Goal: Subscribe to service/newsletter

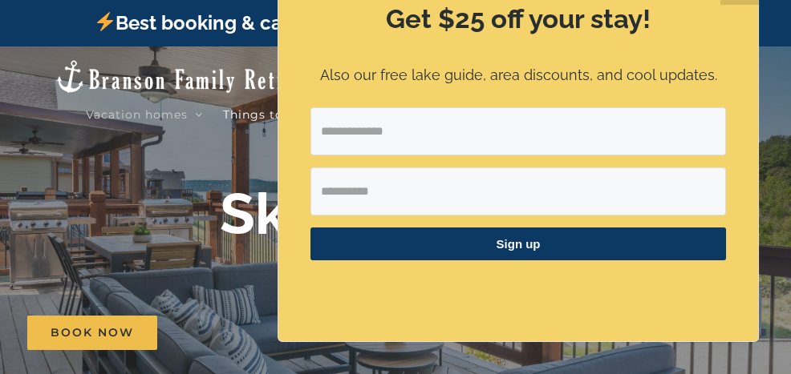
click at [32, 24] on div "Best booking & cancellation policy at the lake (click for details)" at bounding box center [395, 23] width 791 height 47
click at [63, 13] on div "Best booking & cancellation policy at the lake (click for details)" at bounding box center [395, 23] width 791 height 47
click at [54, 11] on div "Best booking & cancellation policy at the lake (click for details)" at bounding box center [395, 23] width 791 height 47
click at [425, 127] on input "Email Address" at bounding box center [517, 131] width 415 height 48
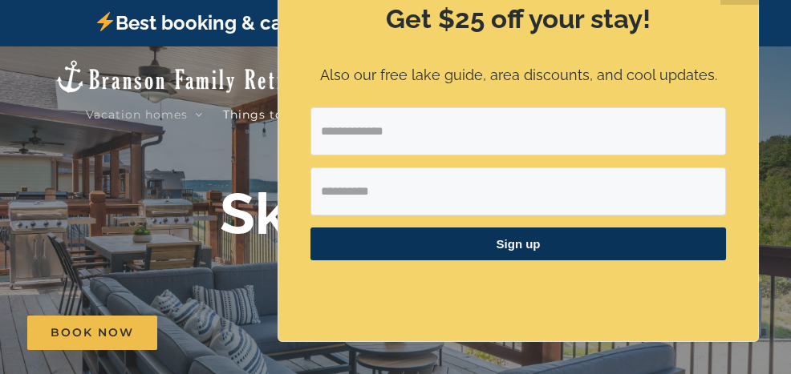
type input "**********"
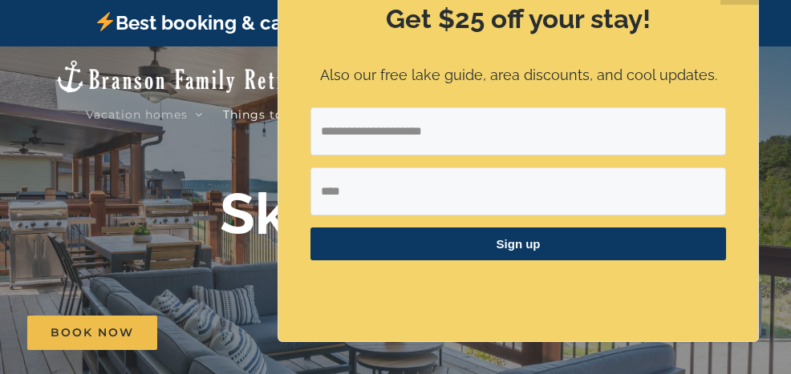
click at [425, 196] on input "****" at bounding box center [517, 192] width 415 height 48
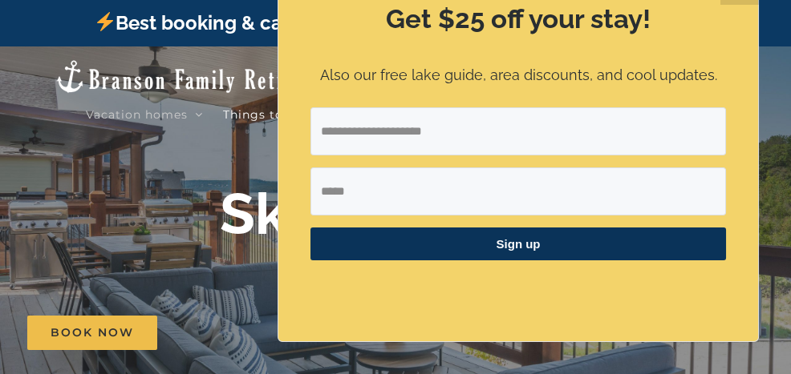
type input "****"
click at [581, 246] on span "Sign up" at bounding box center [517, 244] width 415 height 33
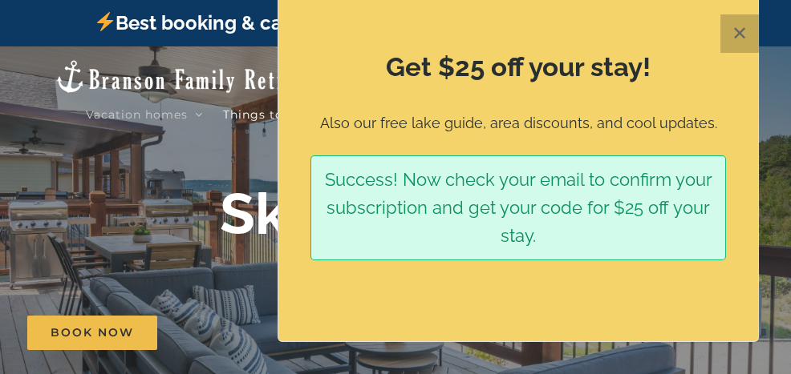
click at [732, 26] on button "✕" at bounding box center [739, 33] width 38 height 38
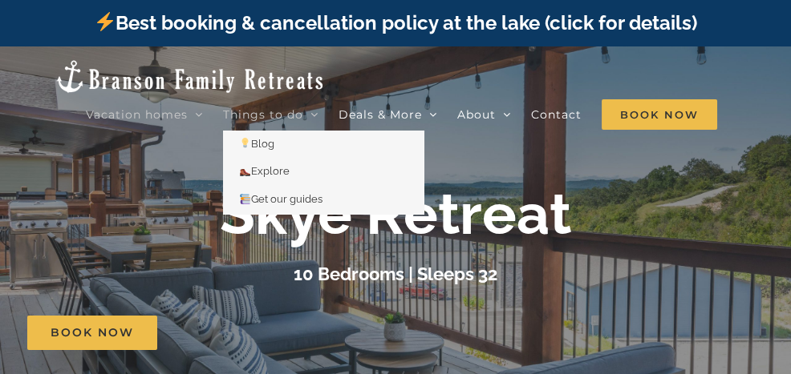
click at [257, 109] on span "Things to do" at bounding box center [263, 114] width 80 height 11
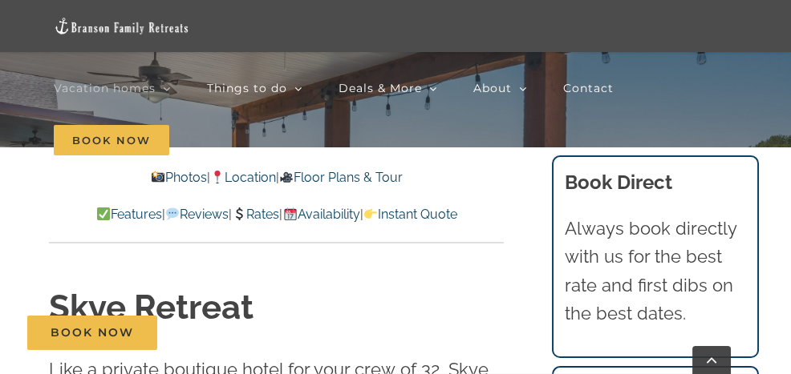
scroll to position [309, 0]
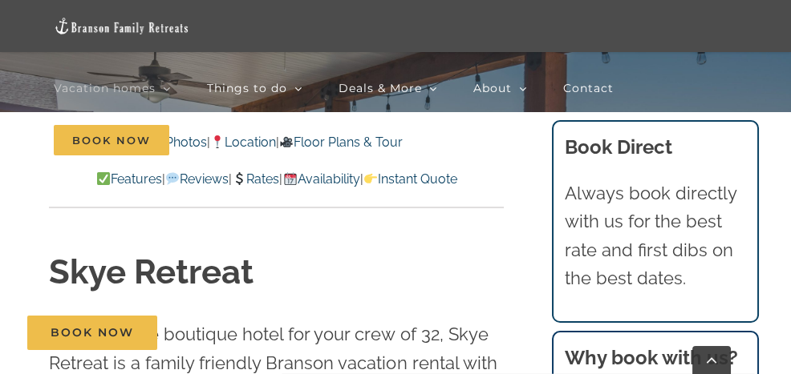
click at [372, 139] on nav "Vacation homes 2 to 3 Bedrooms Mini Camp | 2 Bedrooms Mini Pearl | 2 Bedrooms M…" at bounding box center [395, 115] width 683 height 104
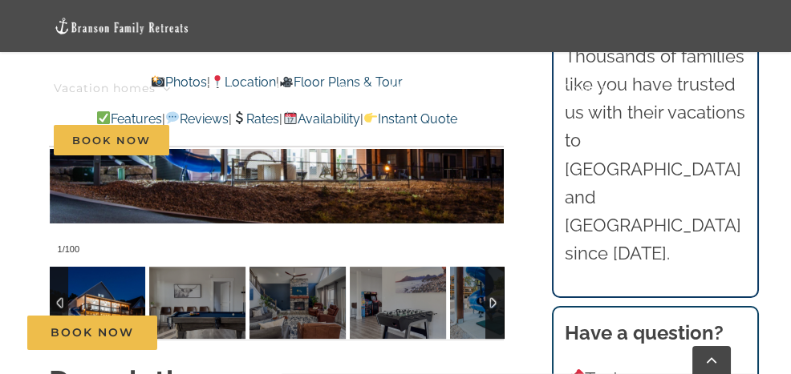
scroll to position [1349, 0]
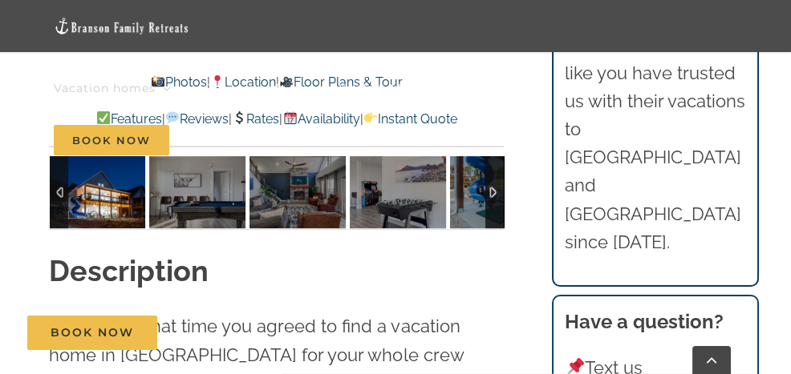
click at [94, 201] on img at bounding box center [98, 192] width 96 height 72
click at [97, 192] on img at bounding box center [98, 192] width 96 height 72
click at [486, 193] on div at bounding box center [494, 192] width 18 height 72
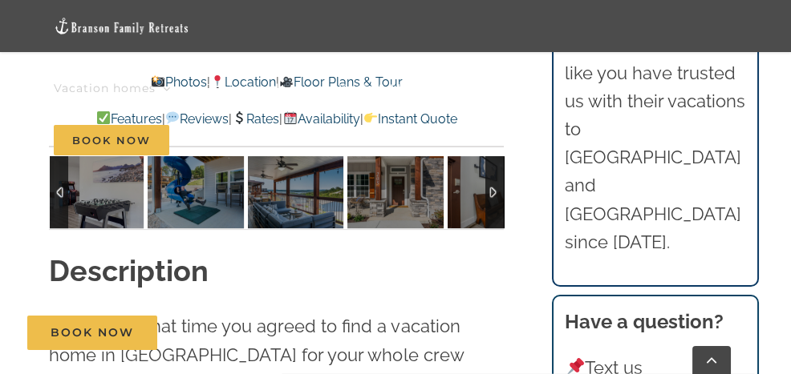
click at [486, 192] on div at bounding box center [494, 192] width 18 height 72
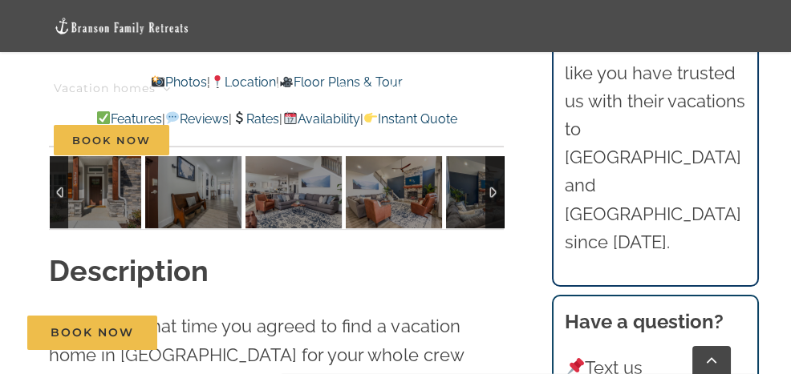
click at [486, 192] on div at bounding box center [494, 192] width 18 height 72
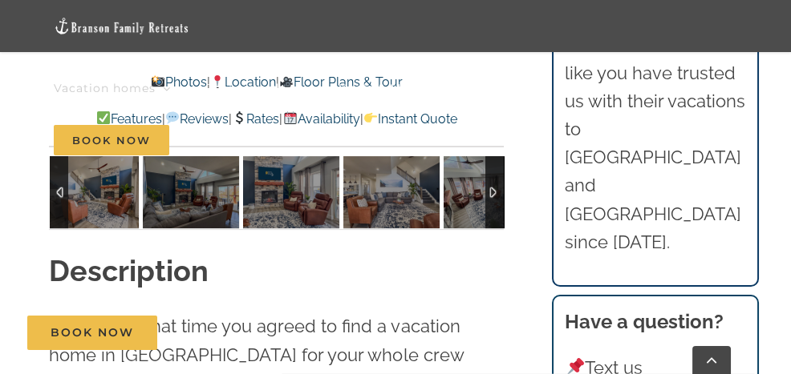
click at [486, 192] on div at bounding box center [494, 192] width 18 height 72
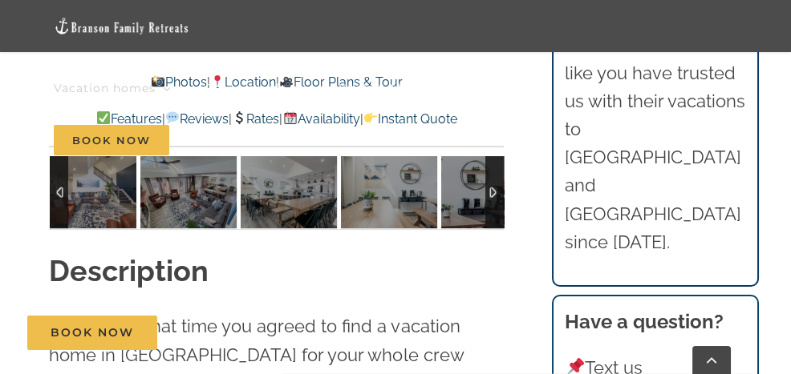
click at [486, 192] on div at bounding box center [494, 192] width 18 height 72
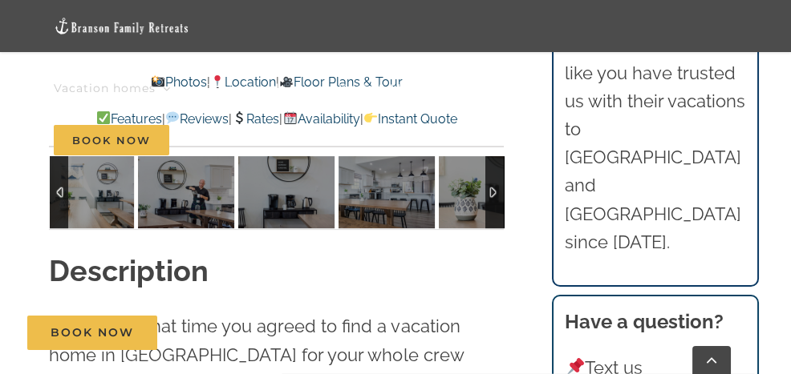
click at [486, 192] on div at bounding box center [494, 192] width 18 height 72
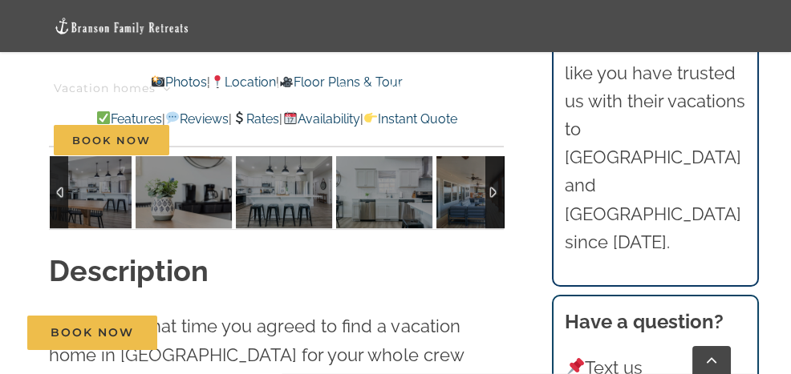
click at [486, 192] on div at bounding box center [494, 192] width 18 height 72
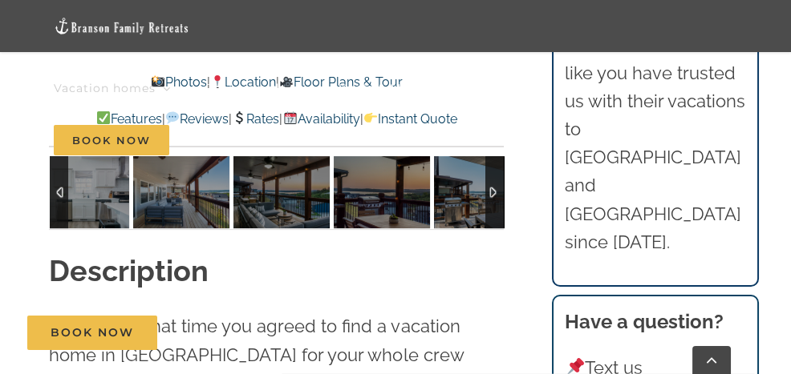
click at [486, 192] on div at bounding box center [494, 192] width 18 height 72
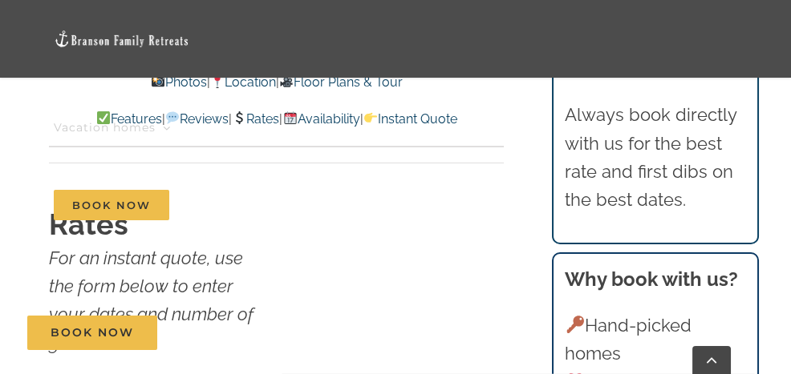
scroll to position [12070, 0]
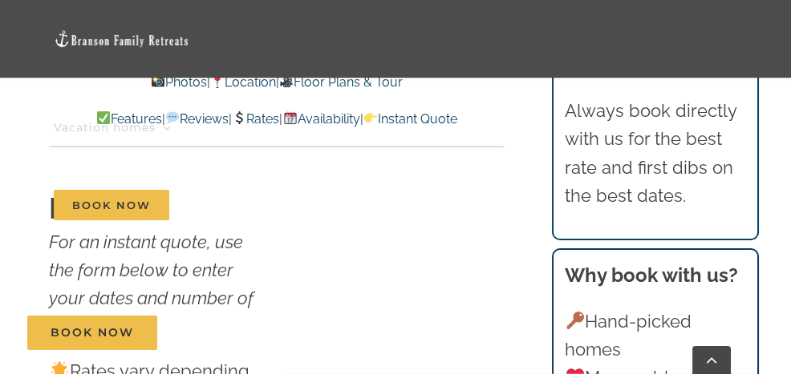
click at [297, 204] on nav "Vacation homes 2 to 3 Bedrooms Mini Camp | 2 Bedrooms Mini Pearl | 2 Bedrooms M…" at bounding box center [395, 166] width 683 height 156
click at [297, 206] on nav "Vacation homes 2 to 3 Bedrooms Mini Camp | 2 Bedrooms Mini Pearl | 2 Bedrooms M…" at bounding box center [395, 166] width 683 height 156
click at [382, 209] on nav "Vacation homes 2 to 3 Bedrooms Mini Camp | 2 Bedrooms Mini Pearl | 2 Bedrooms M…" at bounding box center [395, 166] width 683 height 156
click at [379, 208] on nav "Vacation homes 2 to 3 Bedrooms Mini Camp | 2 Bedrooms Mini Pearl | 2 Bedrooms M…" at bounding box center [395, 166] width 683 height 156
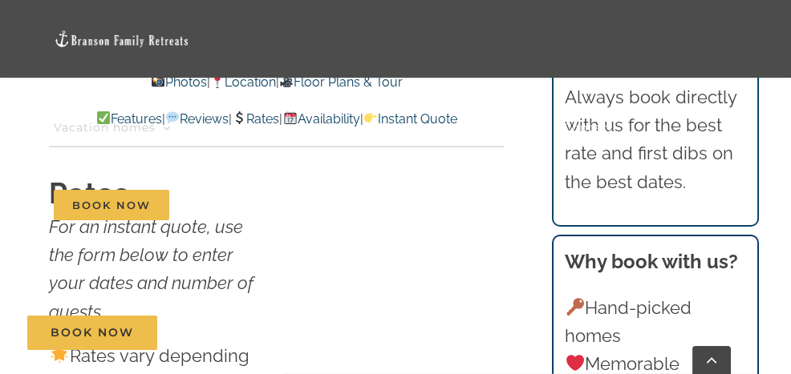
scroll to position [12083, 0]
click at [293, 188] on nav "Vacation homes 2 to 3 Bedrooms Mini Camp | 2 Bedrooms Mini Pearl | 2 Bedrooms M…" at bounding box center [395, 166] width 683 height 156
click at [302, 197] on nav "Vacation homes 2 to 3 Bedrooms Mini Camp | 2 Bedrooms Mini Pearl | 2 Bedrooms M…" at bounding box center [395, 166] width 683 height 156
click at [299, 193] on nav "Vacation homes 2 to 3 Bedrooms Mini Camp | 2 Bedrooms Mini Pearl | 2 Bedrooms M…" at bounding box center [395, 166] width 683 height 156
click at [298, 193] on nav "Vacation homes 2 to 3 Bedrooms Mini Camp | 2 Bedrooms Mini Pearl | 2 Bedrooms M…" at bounding box center [395, 166] width 683 height 156
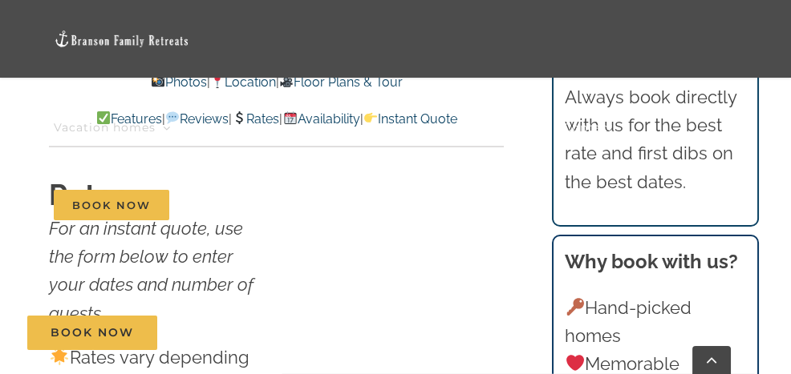
click at [387, 197] on nav "Vacation homes 2 to 3 Bedrooms Mini Camp | 2 Bedrooms Mini Pearl | 2 Bedrooms M…" at bounding box center [395, 166] width 683 height 156
click at [386, 196] on nav "Vacation homes 2 to 3 Bedrooms Mini Camp | 2 Bedrooms Mini Pearl | 2 Bedrooms M…" at bounding box center [395, 166] width 683 height 156
click at [378, 196] on nav "Vacation homes 2 to 3 Bedrooms Mini Camp | 2 Bedrooms Mini Pearl | 2 Bedrooms M…" at bounding box center [395, 166] width 683 height 156
drag, startPoint x: 306, startPoint y: 183, endPoint x: 293, endPoint y: 187, distance: 13.4
click at [302, 184] on nav "Vacation homes 2 to 3 Bedrooms Mini Camp | 2 Bedrooms Mini Pearl | 2 Bedrooms M…" at bounding box center [395, 166] width 683 height 156
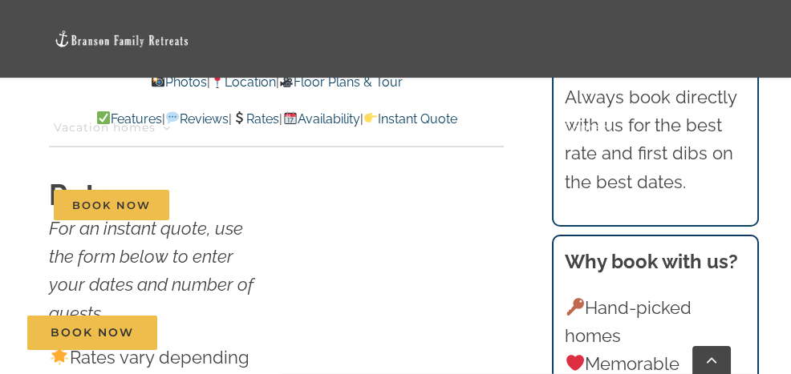
click at [285, 195] on nav "Vacation homes 2 to 3 Bedrooms Mini Camp | 2 Bedrooms Mini Pearl | 2 Bedrooms M…" at bounding box center [395, 166] width 683 height 156
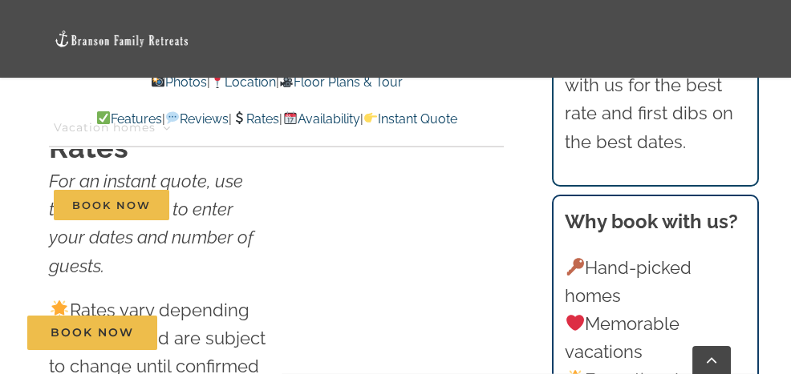
scroll to position [12123, 0]
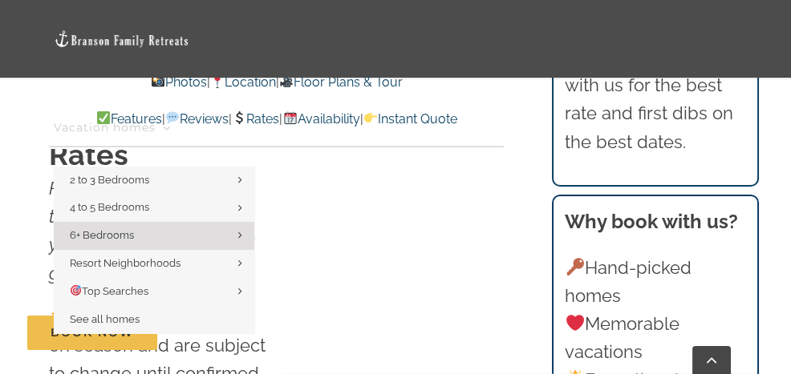
click at [194, 119] on li "Vacation homes 2 to 3 Bedrooms Mini Camp | 2 Bedrooms Mini Pearl | 2 Bedrooms M…" at bounding box center [130, 127] width 153 height 78
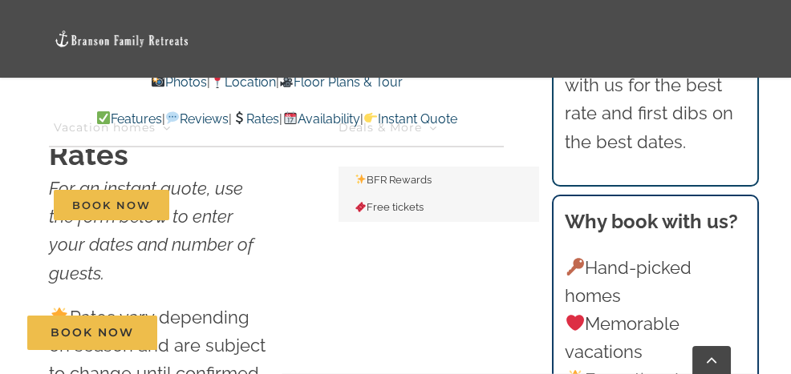
click at [346, 117] on link "Deals & More" at bounding box center [387, 127] width 99 height 78
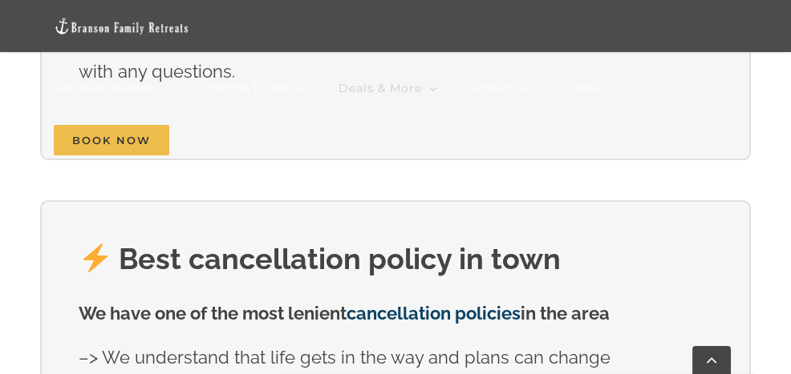
scroll to position [287, 0]
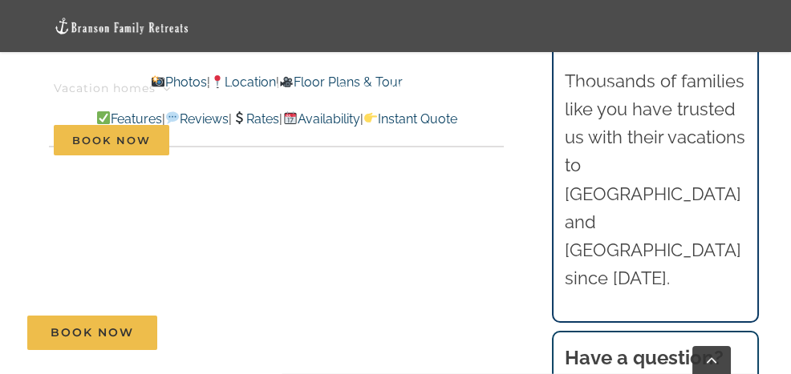
scroll to position [12233, 0]
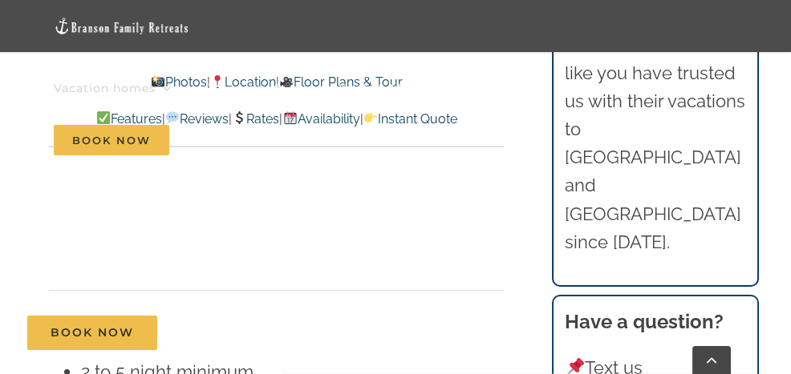
scroll to position [12361, 0]
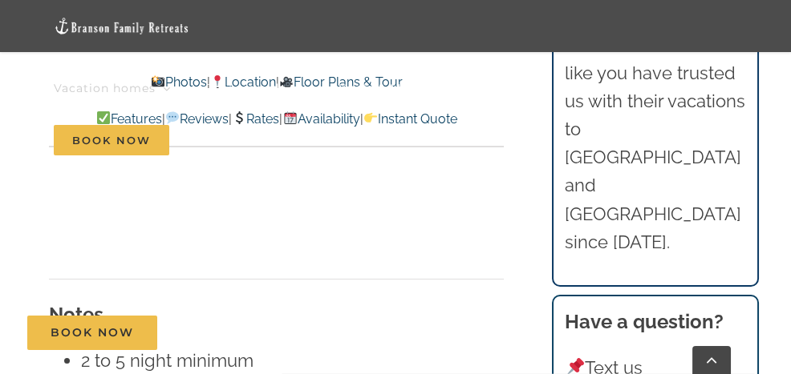
click at [737, 308] on h3 "Have a question?" at bounding box center [655, 322] width 181 height 29
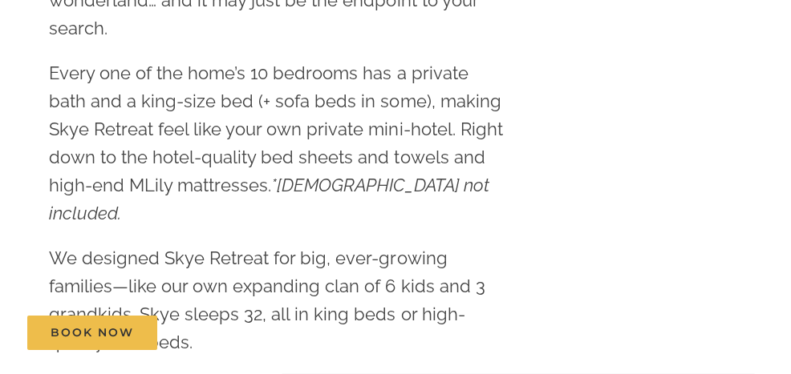
scroll to position [0, 0]
